Goal: Find specific page/section: Find specific page/section

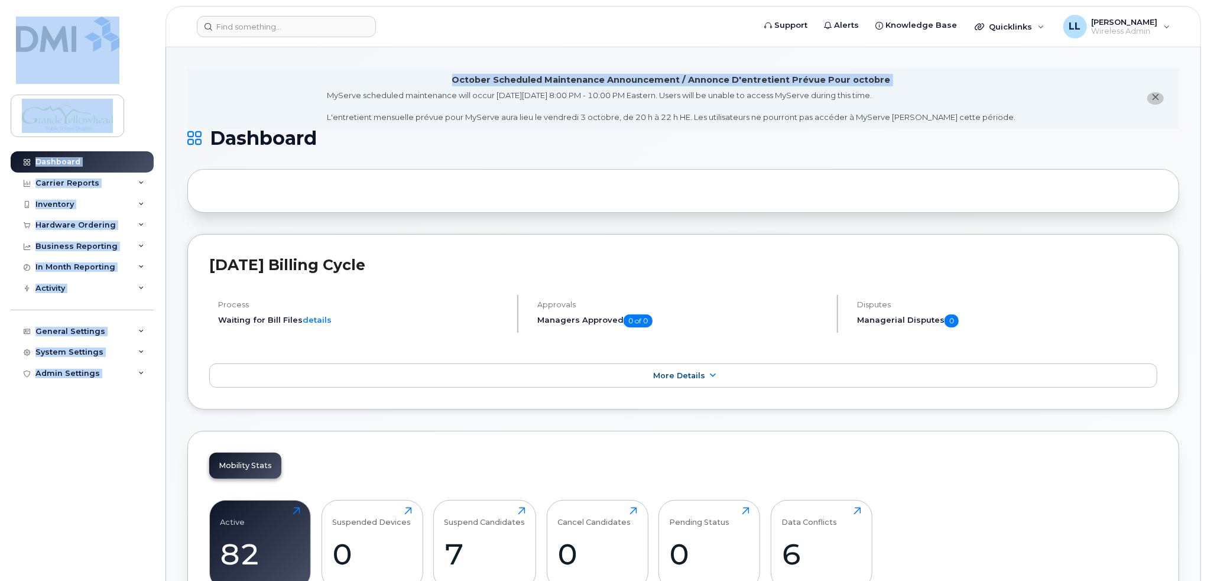
drag, startPoint x: 134, startPoint y: 11, endPoint x: 95, endPoint y: -50, distance: 72.3
click at [47, 285] on div "Activity" at bounding box center [50, 288] width 30 height 9
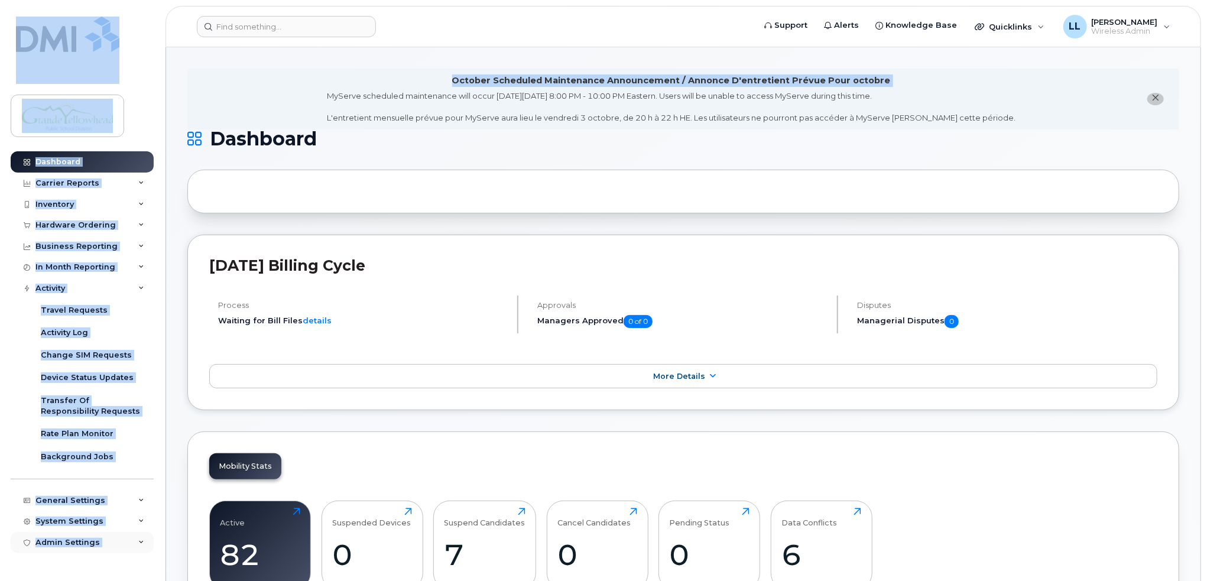
click at [137, 541] on div "Admin Settings" at bounding box center [82, 542] width 143 height 21
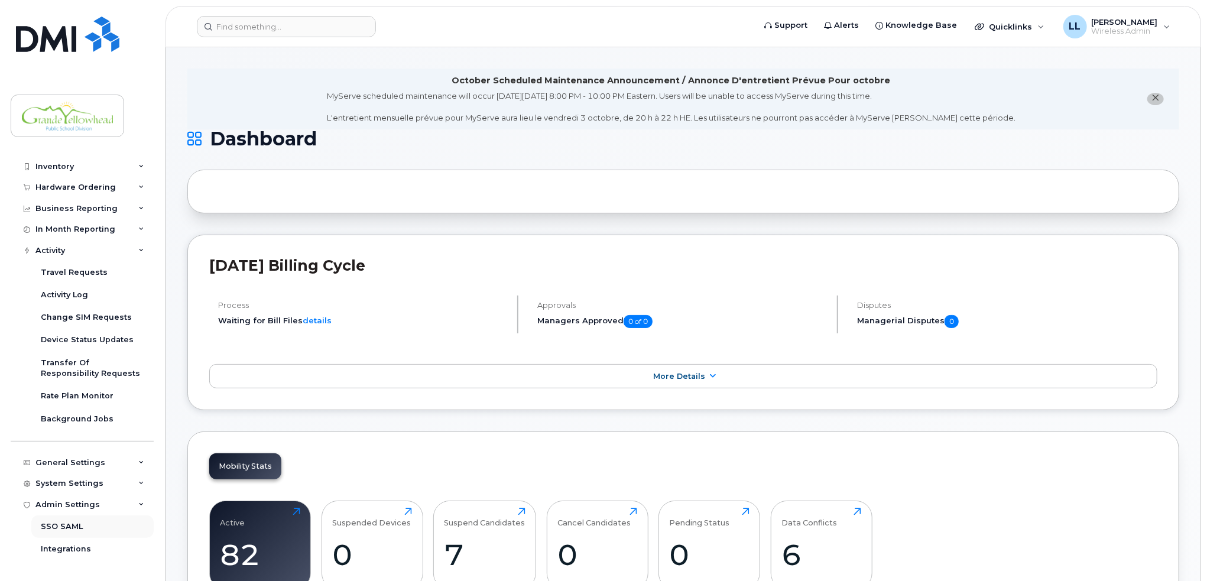
scroll to position [57, 0]
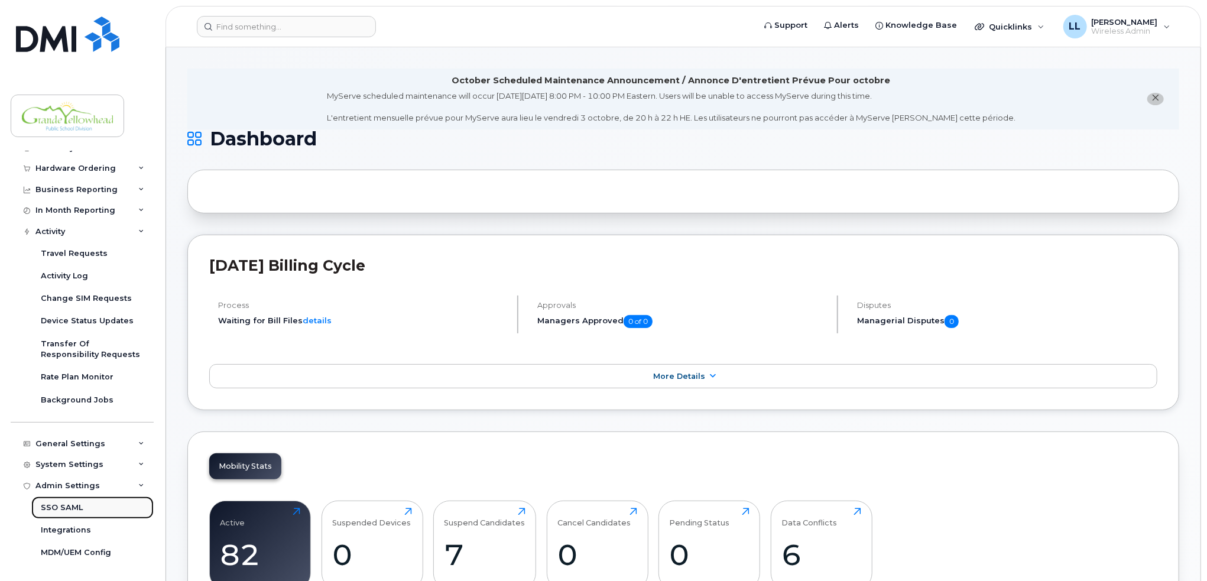
click at [69, 508] on div "SSO SAML" at bounding box center [62, 507] width 42 height 11
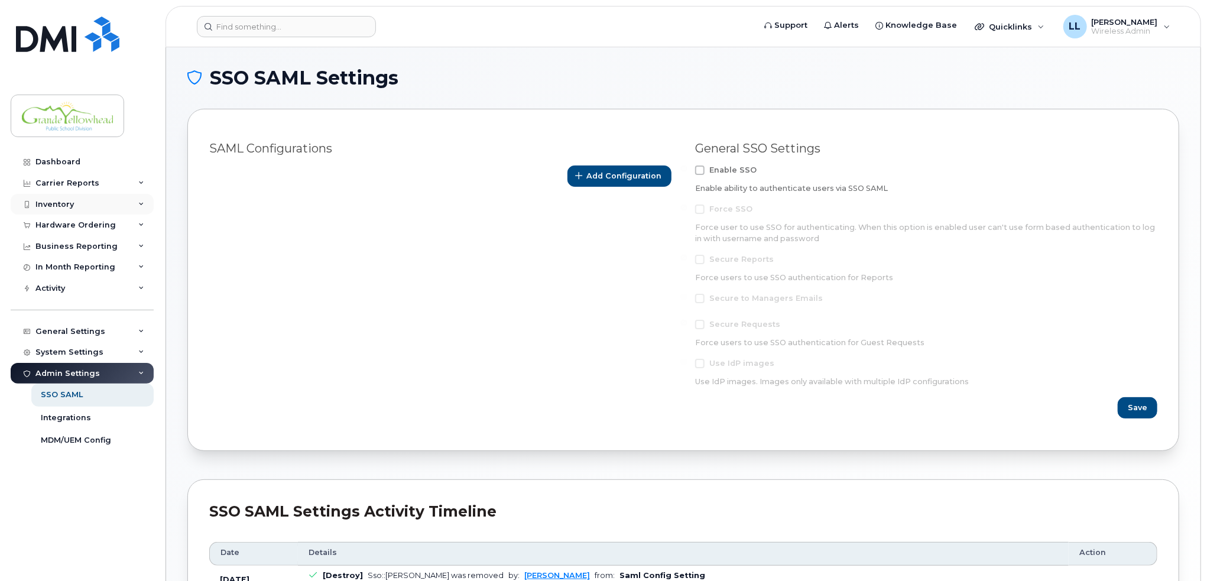
click at [139, 203] on icon at bounding box center [141, 205] width 6 height 6
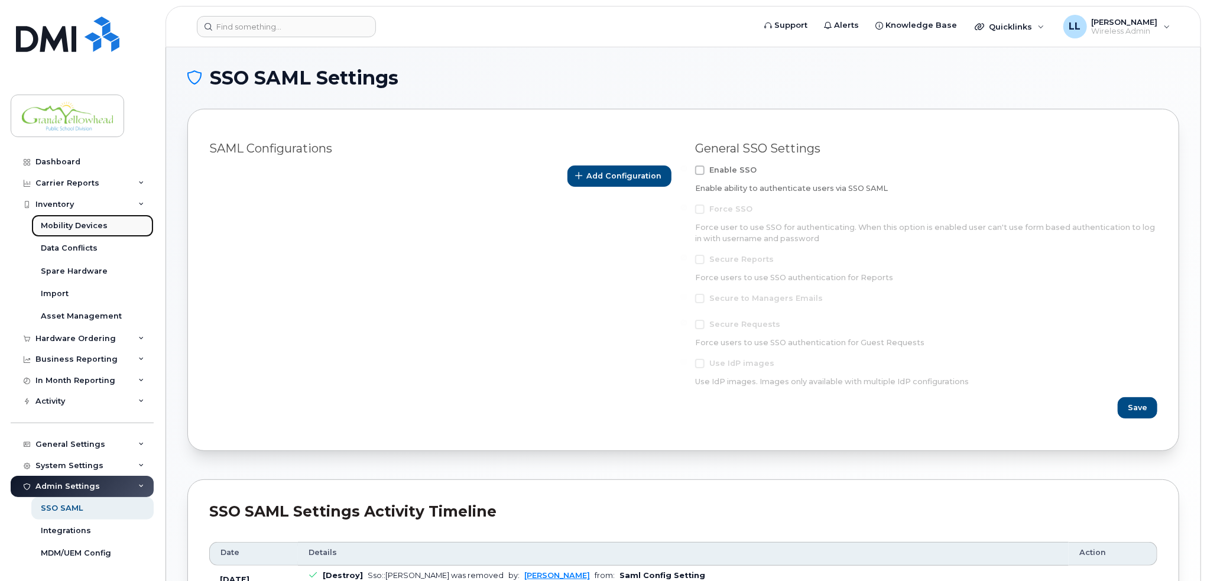
click at [71, 224] on div "Mobility Devices" at bounding box center [74, 225] width 67 height 11
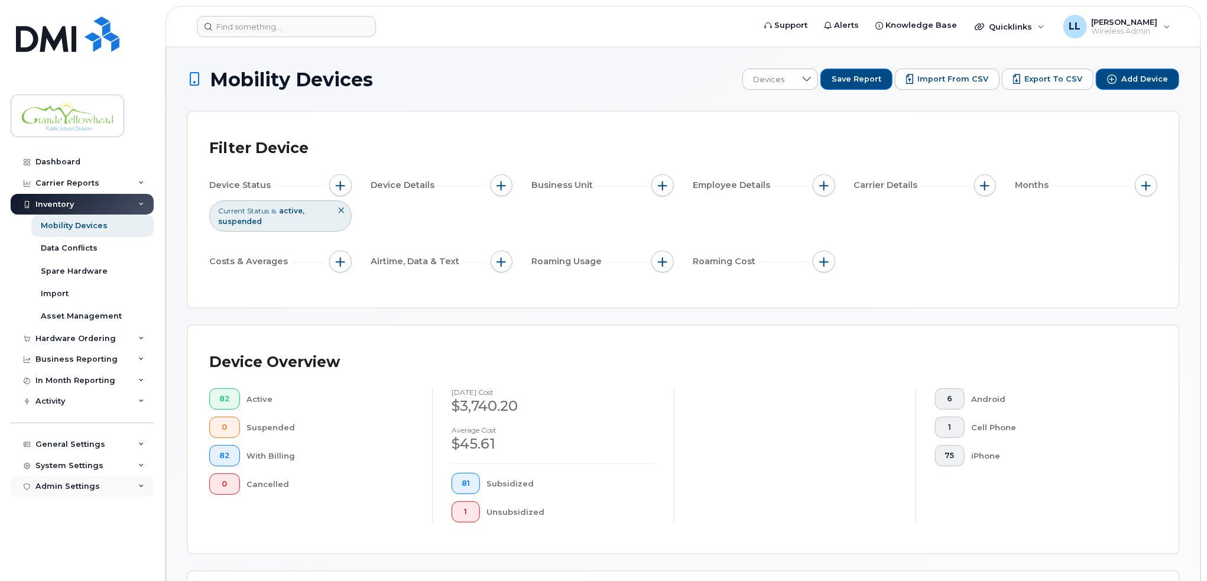
click at [139, 488] on icon at bounding box center [141, 486] width 6 height 6
click at [80, 225] on div "Mobility Devices" at bounding box center [74, 225] width 67 height 11
